Goal: Task Accomplishment & Management: Use online tool/utility

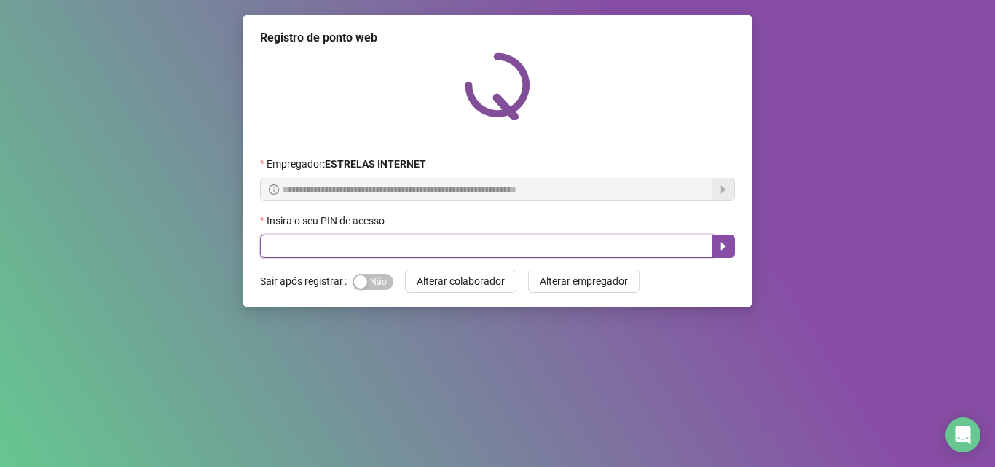
click at [418, 250] on input "text" at bounding box center [486, 246] width 452 height 23
type input "*****"
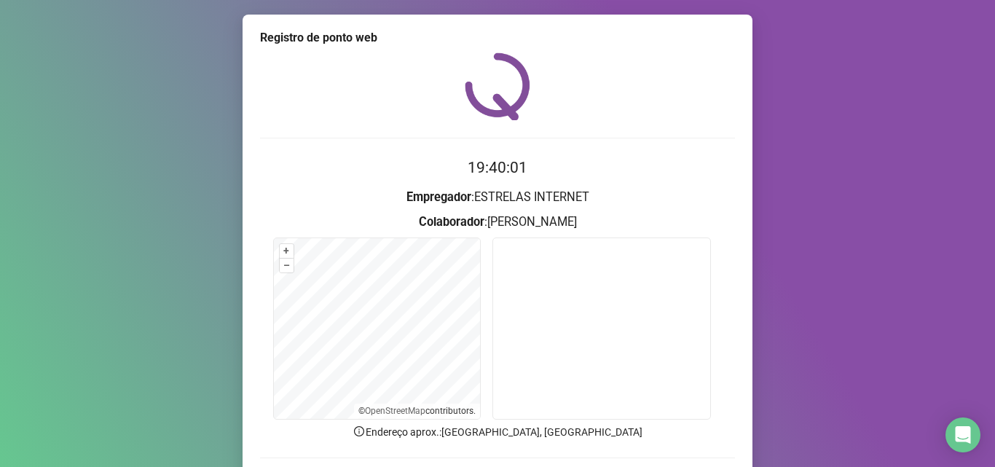
scroll to position [102, 0]
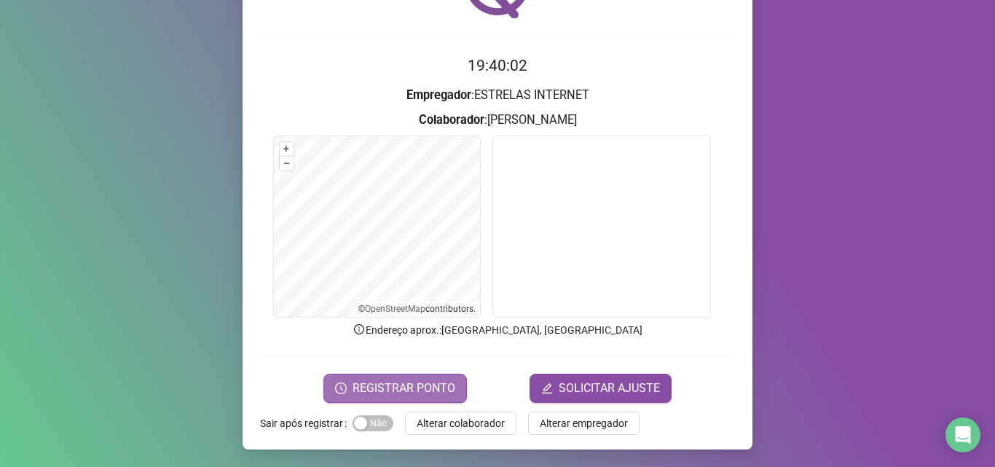
click at [390, 390] on span "REGISTRAR PONTO" at bounding box center [404, 388] width 103 height 17
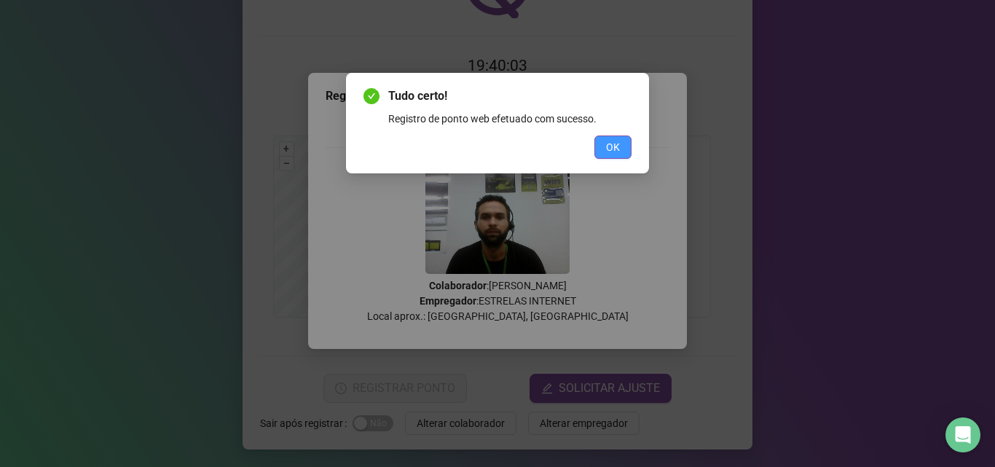
click at [617, 144] on span "OK" at bounding box center [613, 147] width 14 height 16
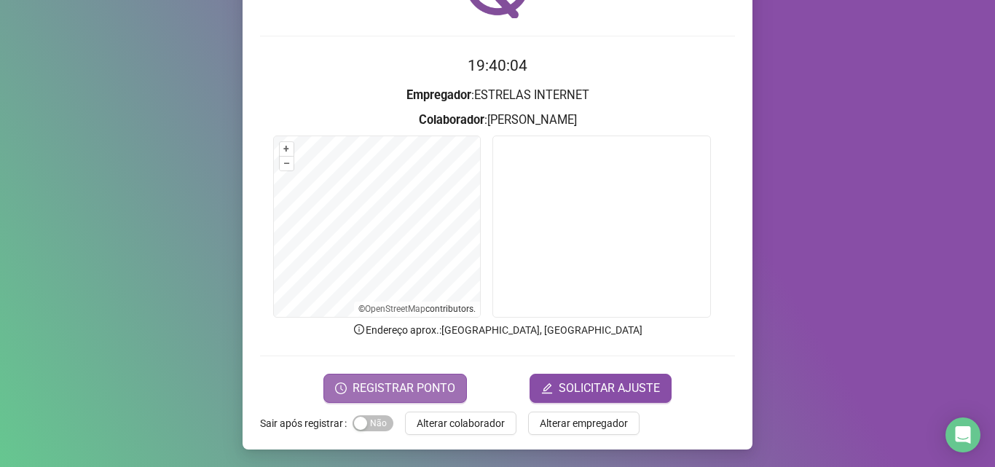
click at [409, 385] on span "REGISTRAR PONTO" at bounding box center [404, 388] width 103 height 17
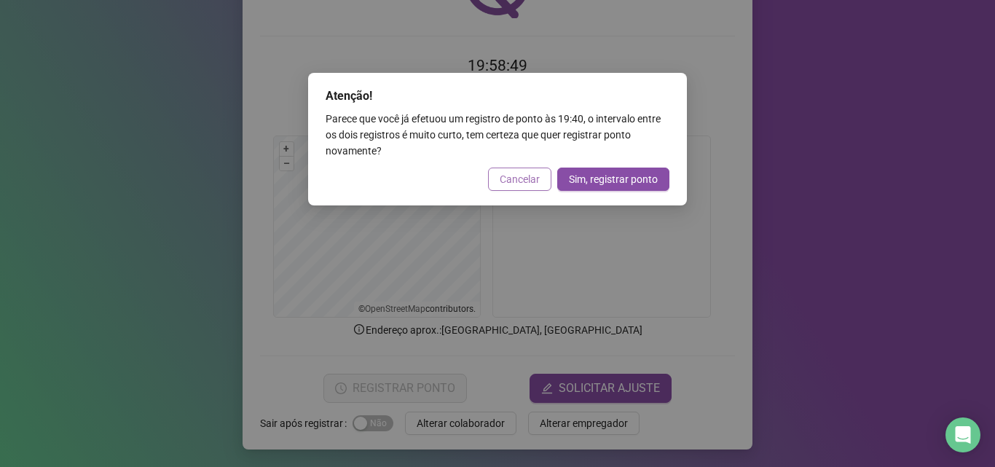
click at [513, 176] on span "Cancelar" at bounding box center [520, 179] width 40 height 16
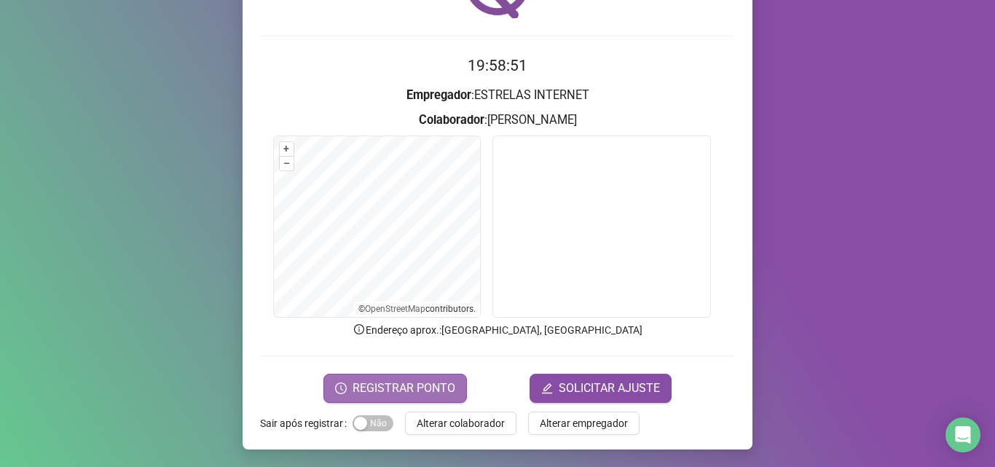
click at [370, 382] on span "REGISTRAR PONTO" at bounding box center [404, 388] width 103 height 17
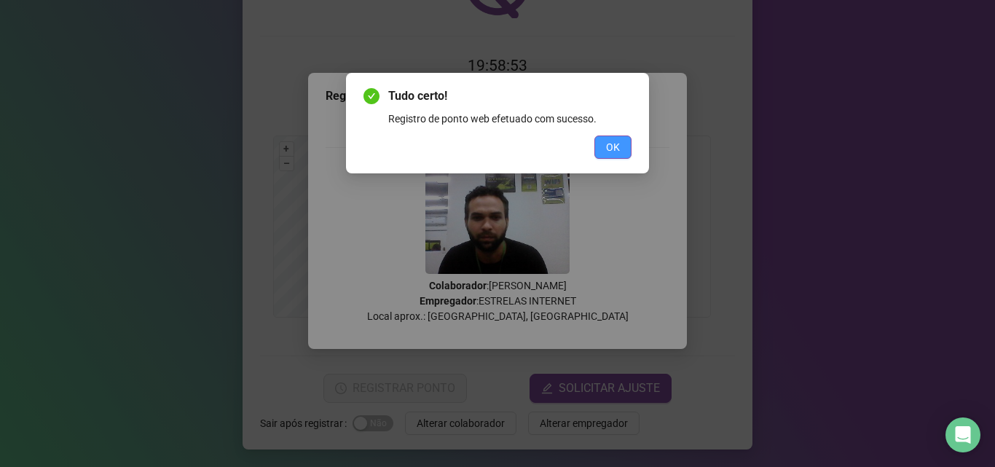
click at [611, 143] on span "OK" at bounding box center [613, 147] width 14 height 16
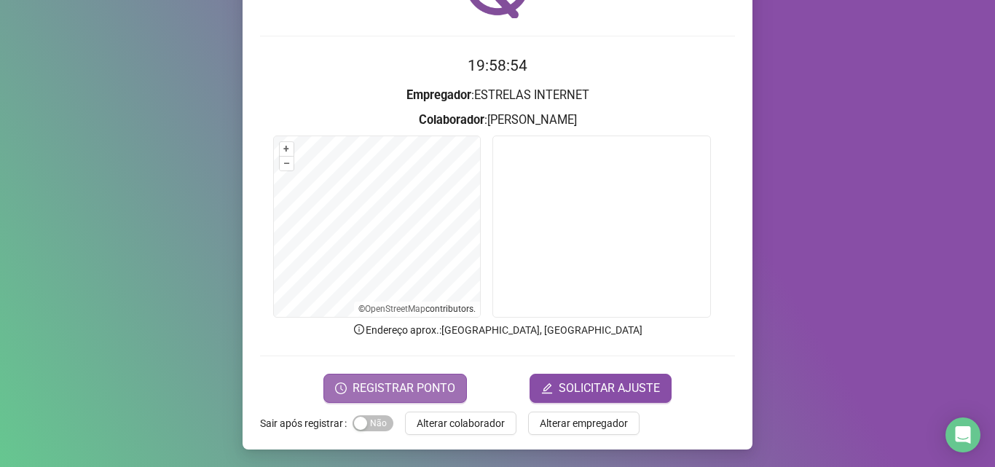
click at [401, 383] on span "REGISTRAR PONTO" at bounding box center [404, 388] width 103 height 17
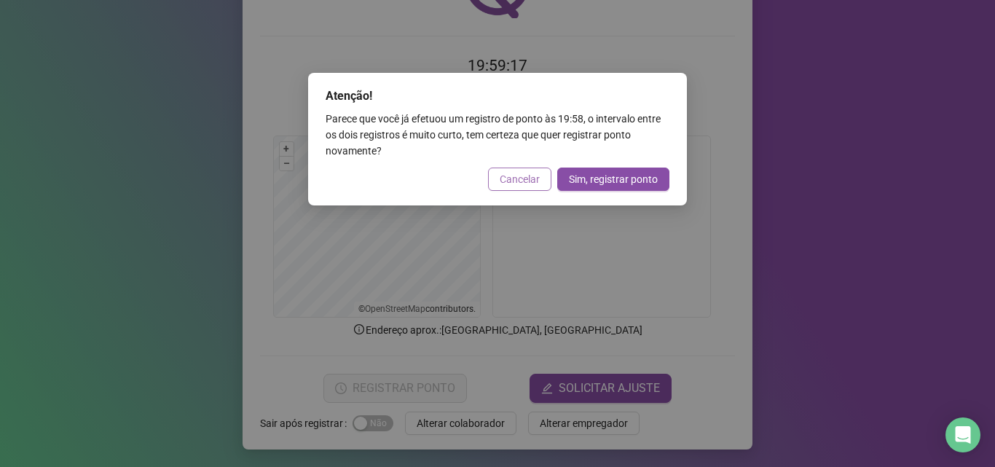
click at [516, 176] on span "Cancelar" at bounding box center [520, 179] width 40 height 16
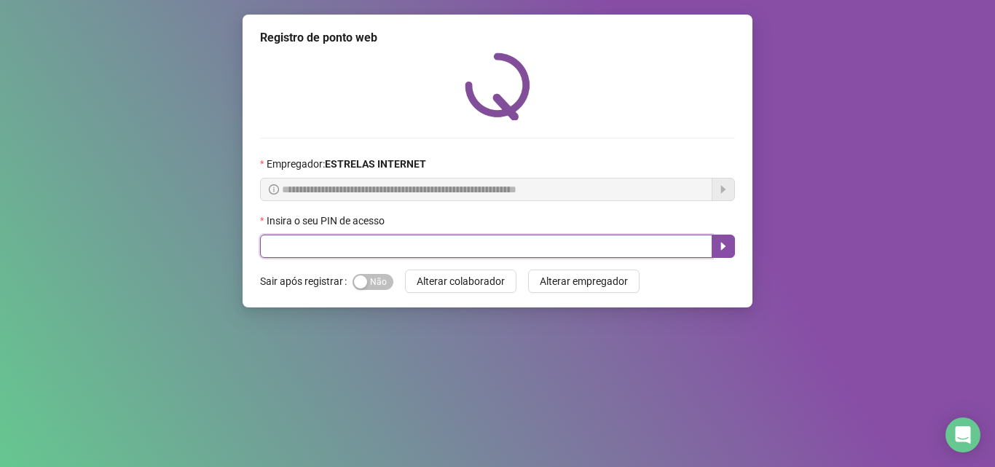
click at [382, 235] on input "text" at bounding box center [486, 246] width 452 height 23
type input "*****"
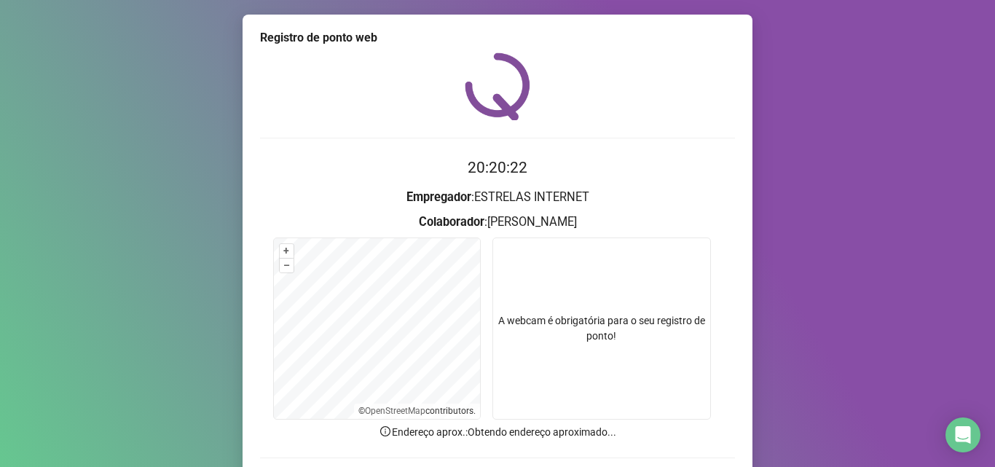
scroll to position [102, 0]
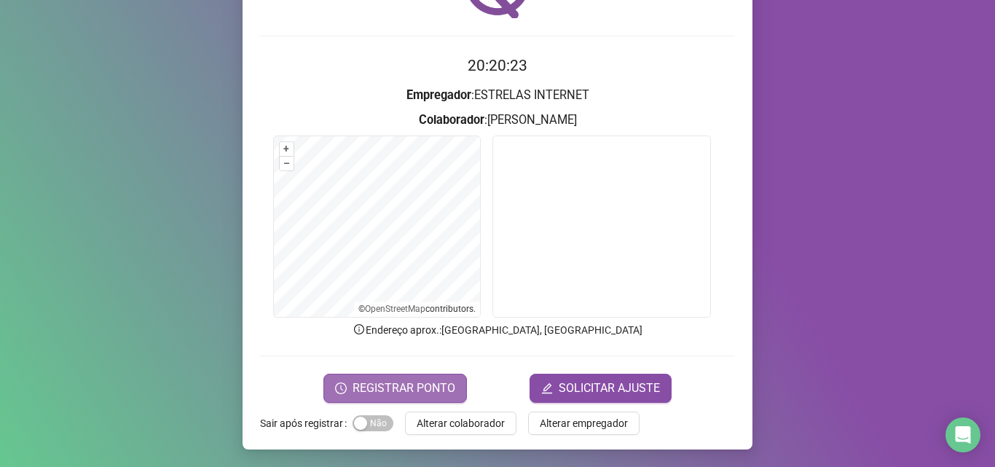
click at [401, 385] on span "REGISTRAR PONTO" at bounding box center [404, 388] width 103 height 17
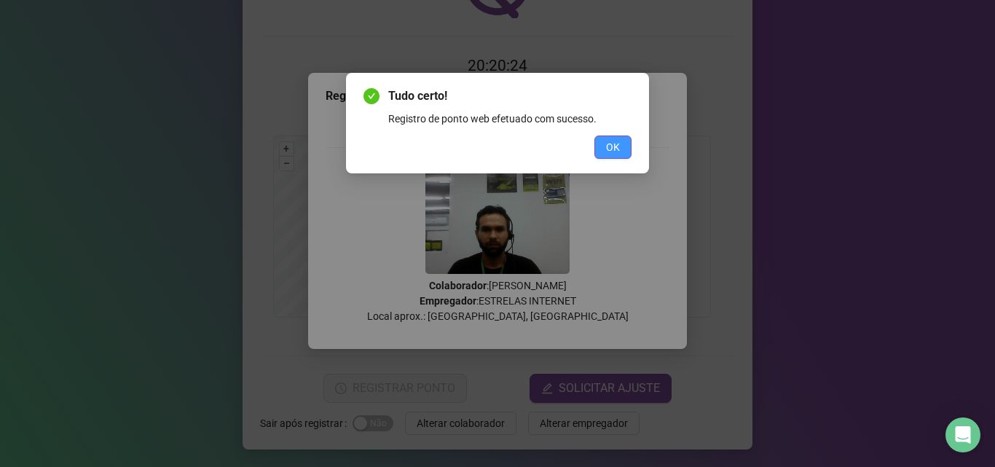
click at [616, 145] on span "OK" at bounding box center [613, 147] width 14 height 16
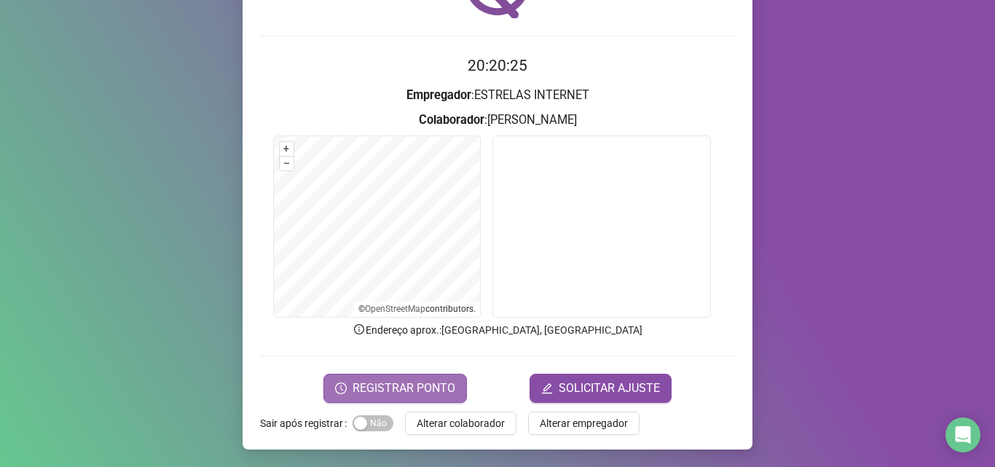
click at [388, 385] on span "REGISTRAR PONTO" at bounding box center [404, 388] width 103 height 17
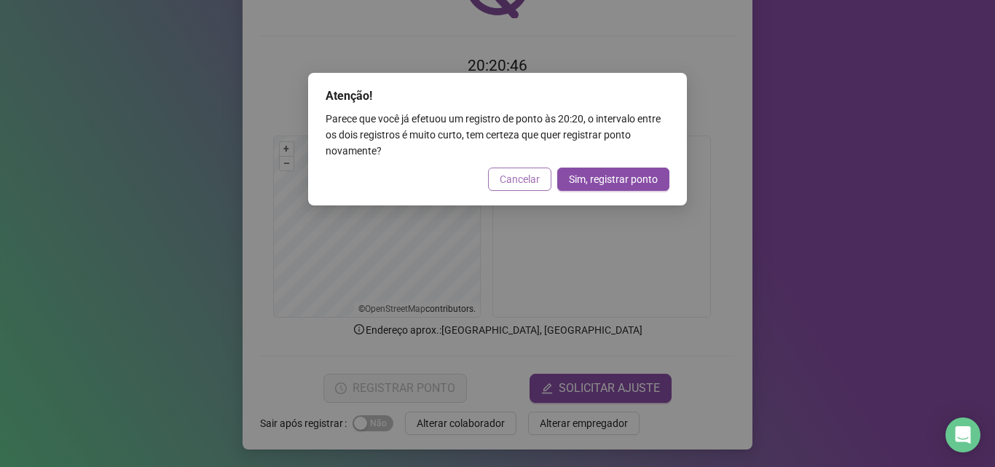
click at [516, 177] on span "Cancelar" at bounding box center [520, 179] width 40 height 16
